Goal: Information Seeking & Learning: Learn about a topic

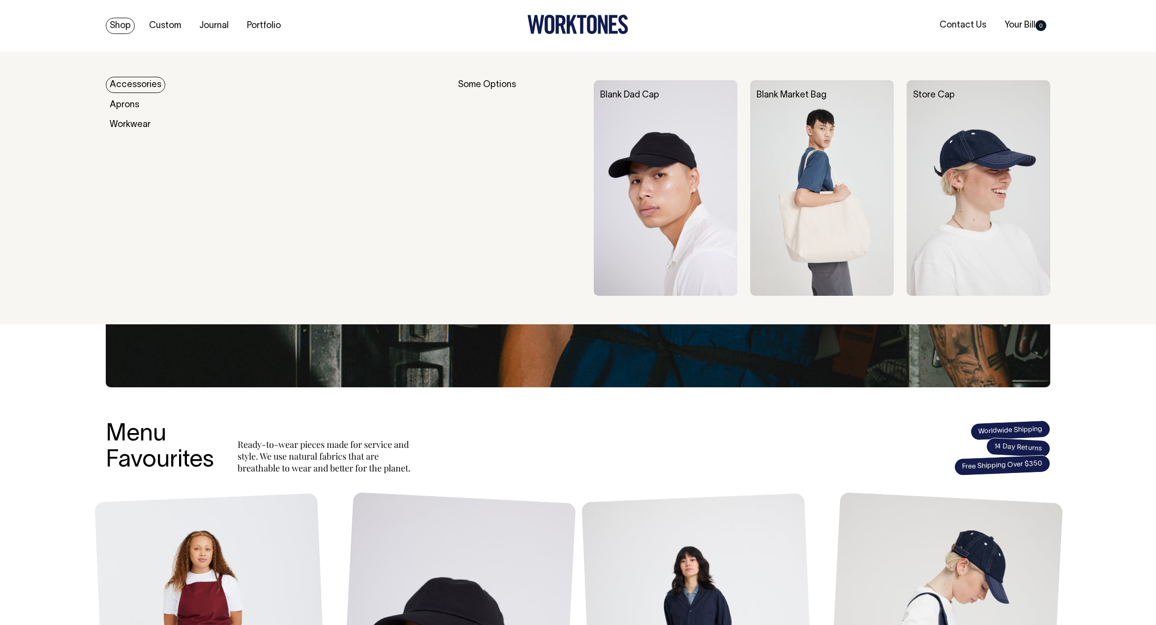
click at [796, 186] on img at bounding box center [822, 187] width 144 height 215
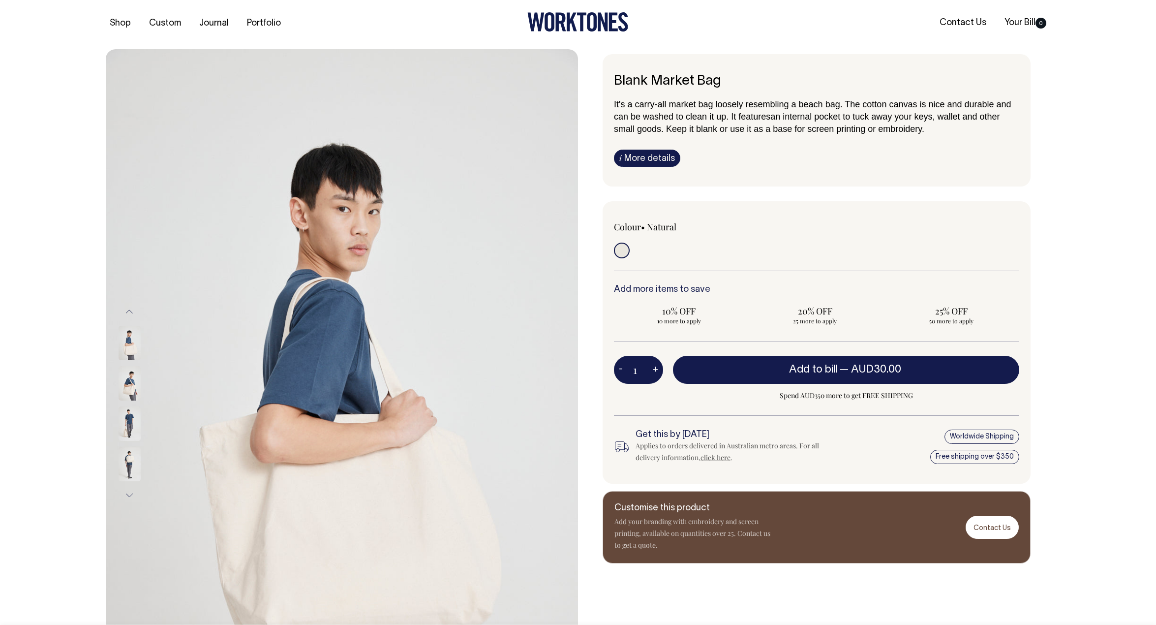
scroll to position [1, 0]
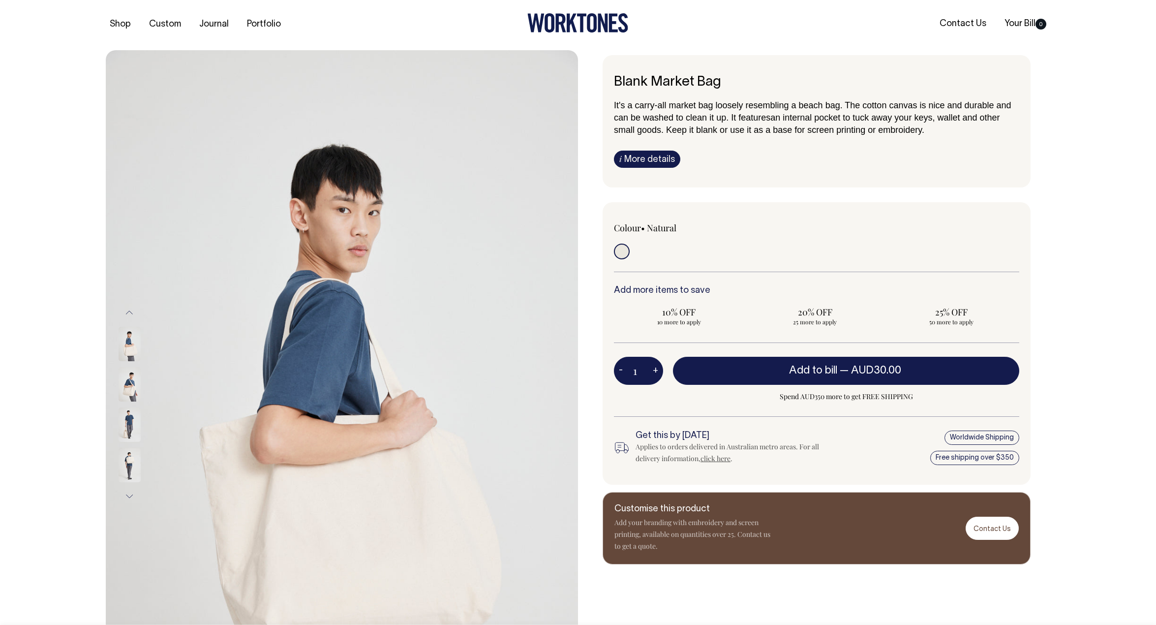
click at [641, 159] on link "i More details" at bounding box center [647, 159] width 66 height 17
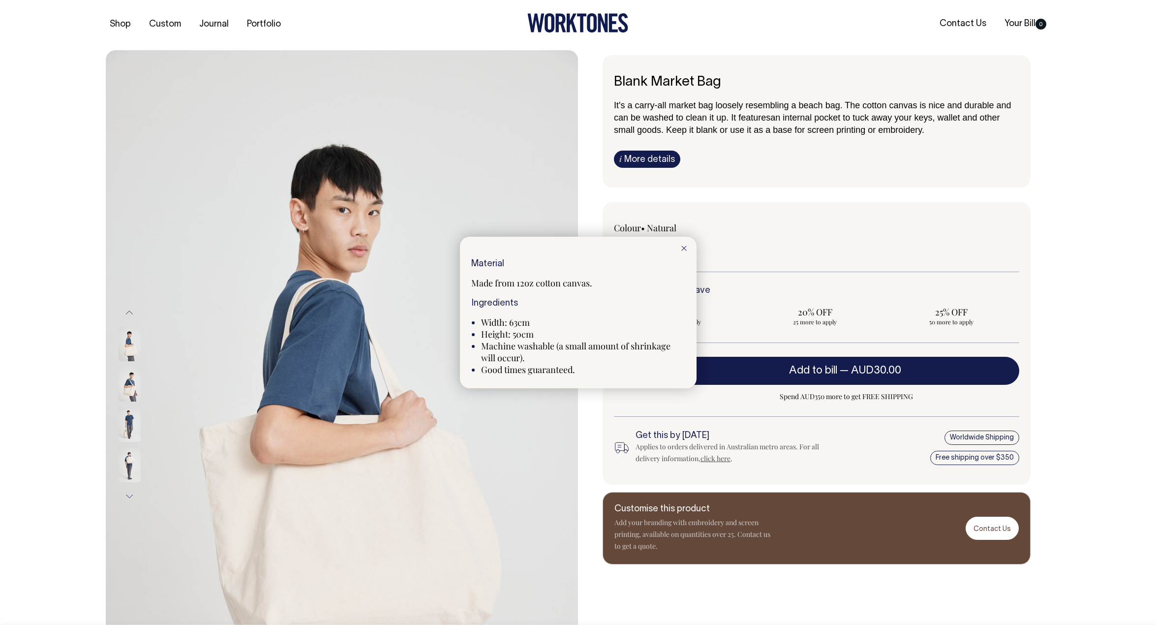
scroll to position [0, 0]
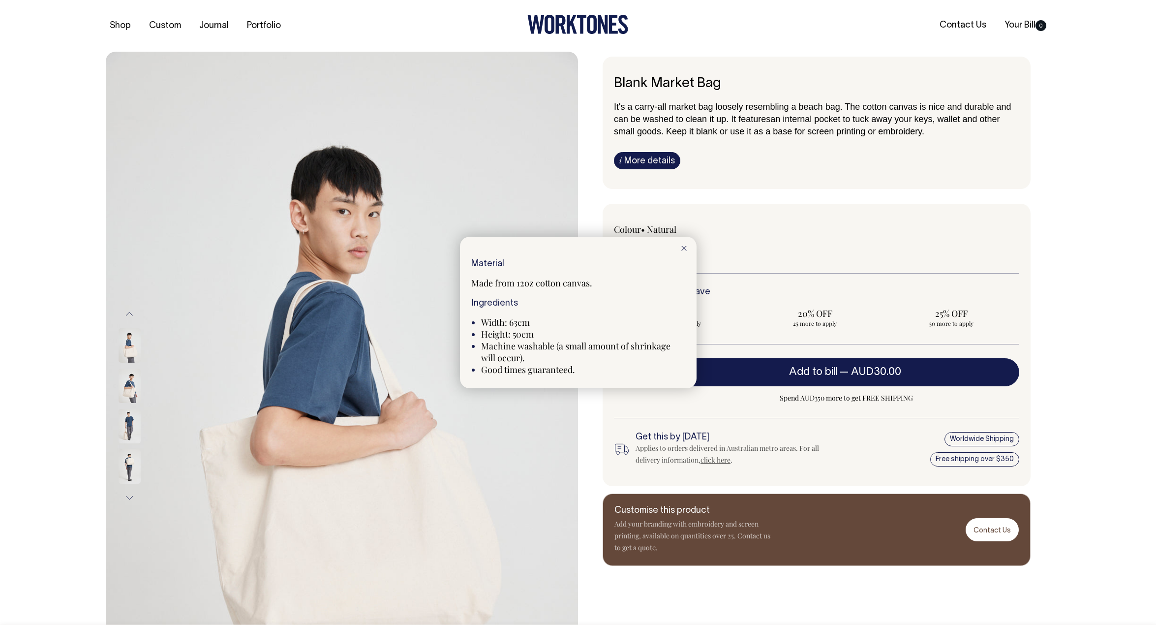
click at [626, 161] on div at bounding box center [578, 312] width 1156 height 625
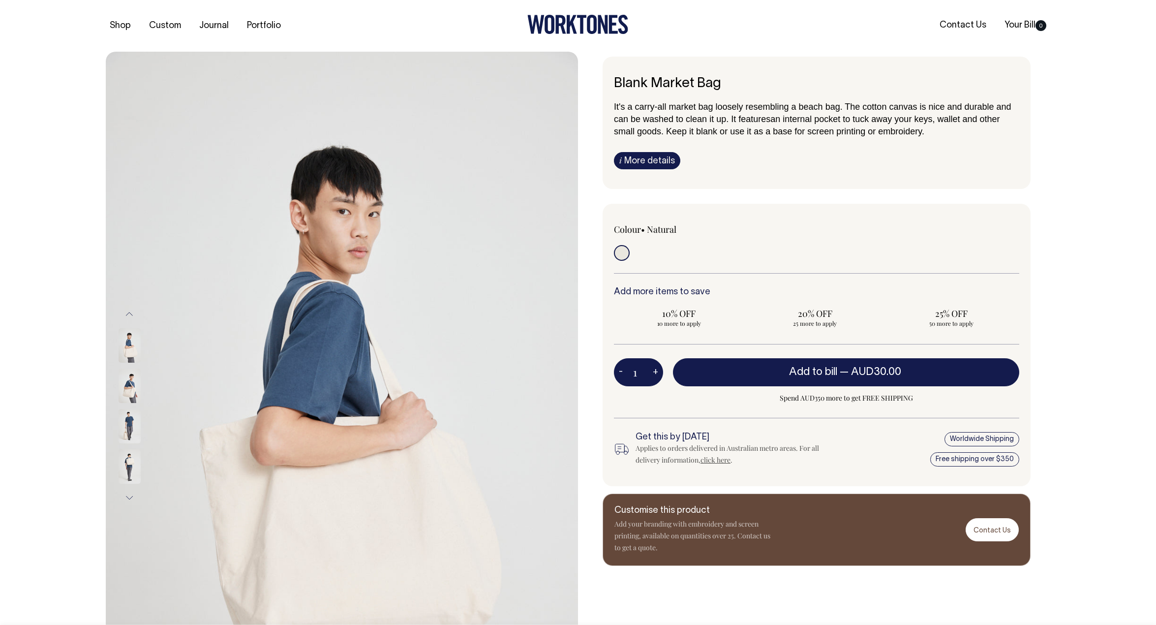
click at [626, 161] on link "i More details" at bounding box center [647, 160] width 66 height 17
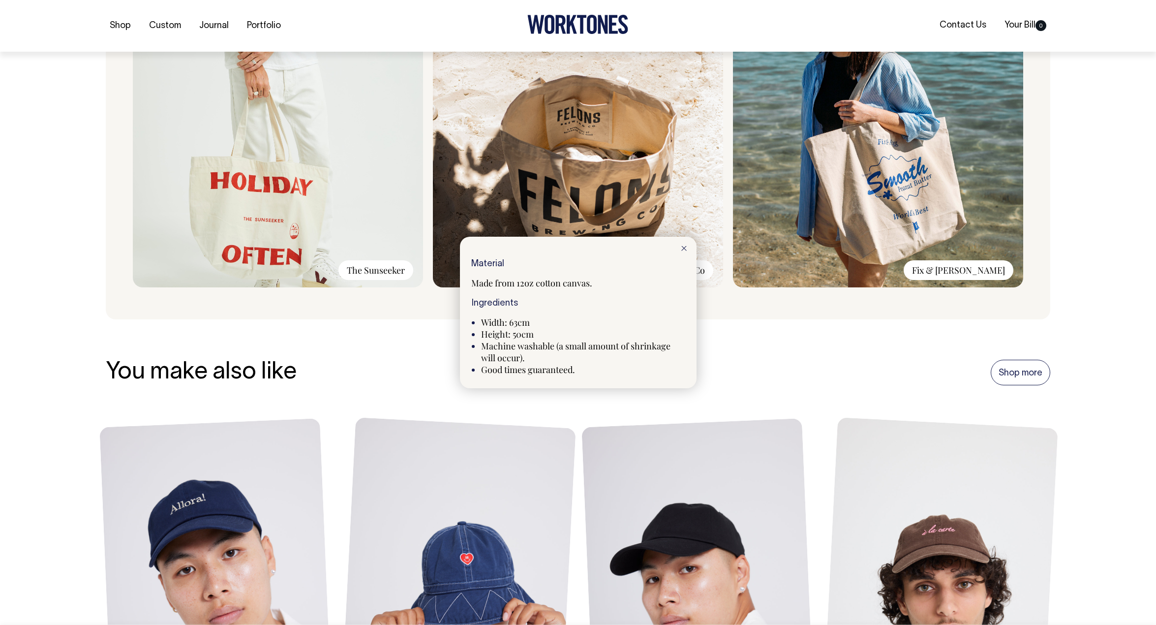
scroll to position [849, 0]
click at [684, 252] on div at bounding box center [683, 248] width 25 height 22
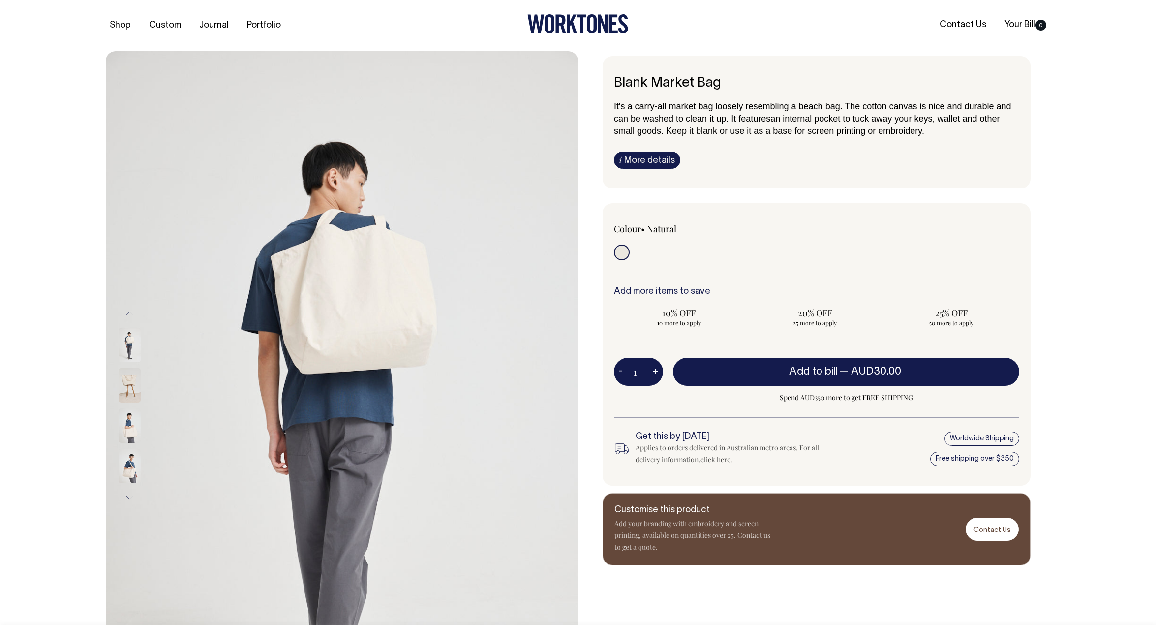
scroll to position [0, 0]
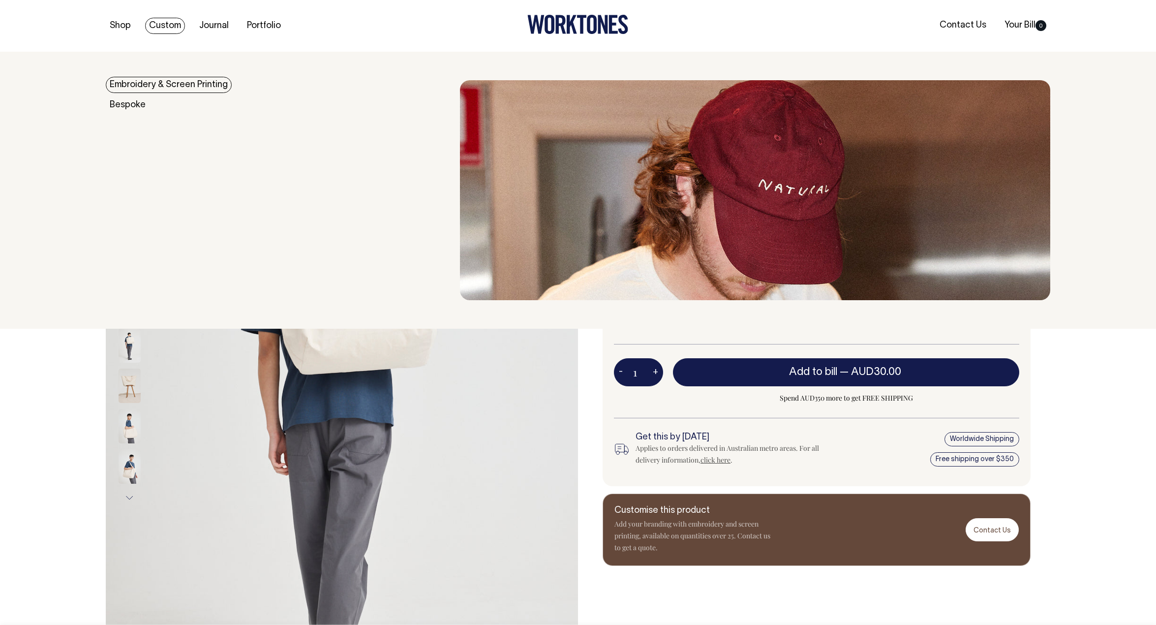
click at [143, 85] on link "Embroidery & Screen Printing" at bounding box center [169, 85] width 126 height 16
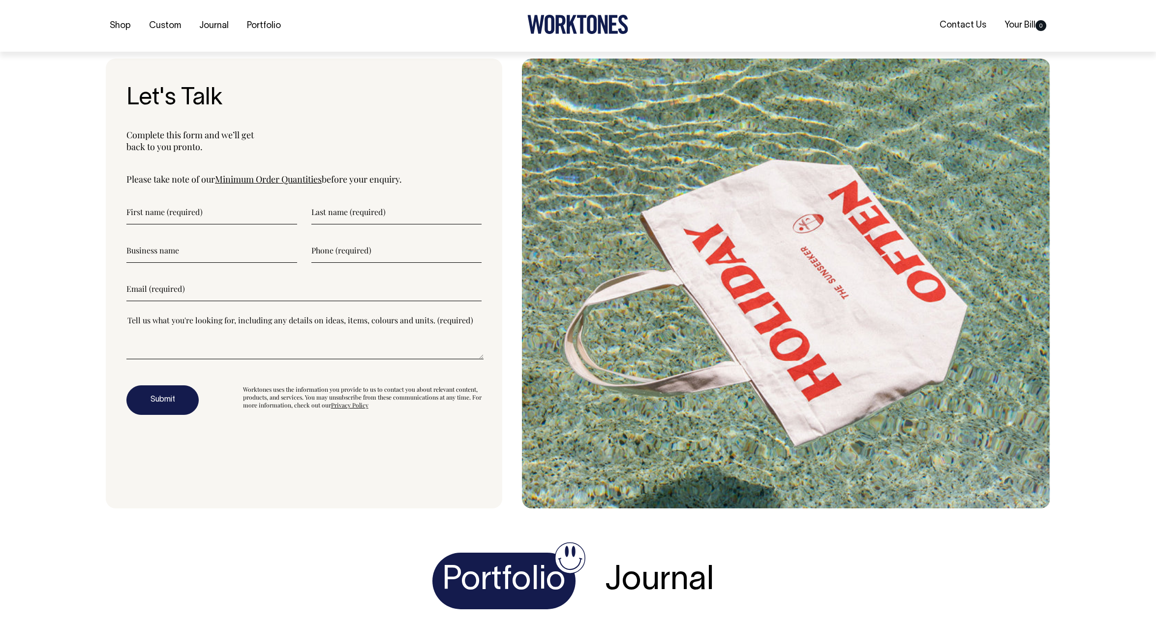
scroll to position [2763, 0]
